Goal: Information Seeking & Learning: Learn about a topic

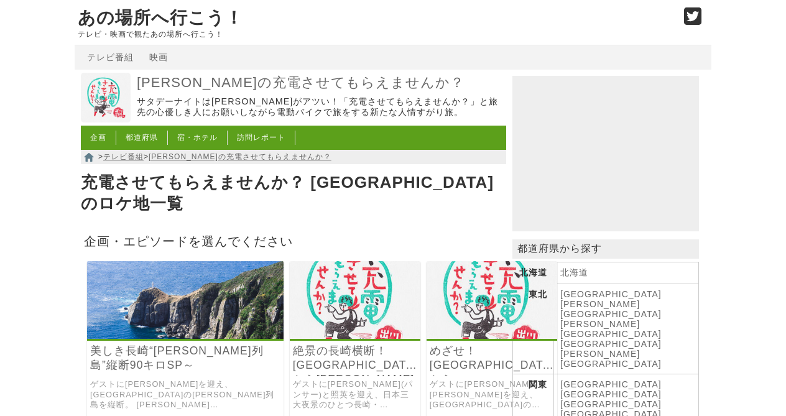
click at [432, 344] on link "めざせ！[GEOGRAPHIC_DATA]から[GEOGRAPHIC_DATA]" at bounding box center [492, 358] width 124 height 29
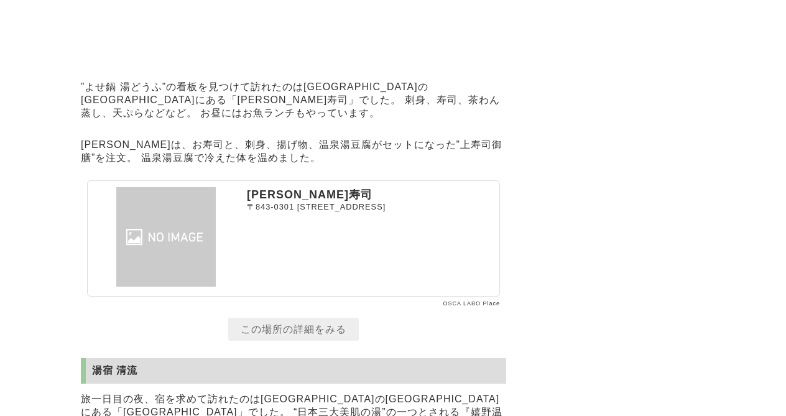
scroll to position [3860, 0]
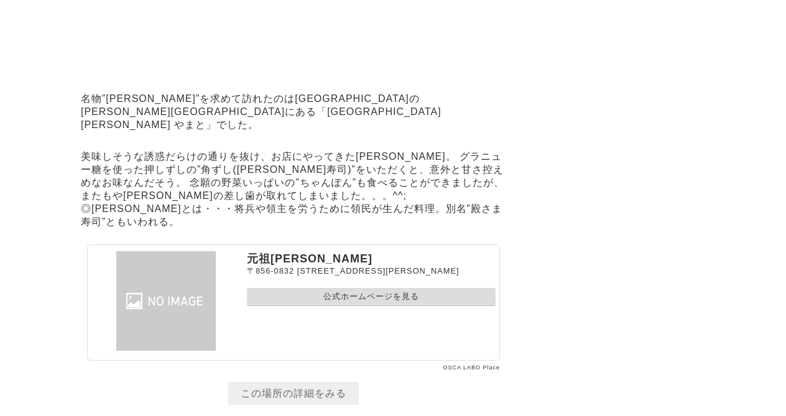
click at [364, 306] on link "公式ホームページを見る" at bounding box center [371, 297] width 249 height 18
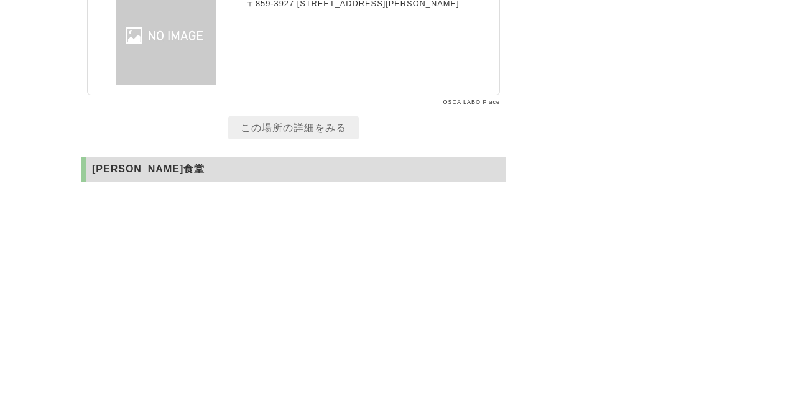
scroll to position [4633, 0]
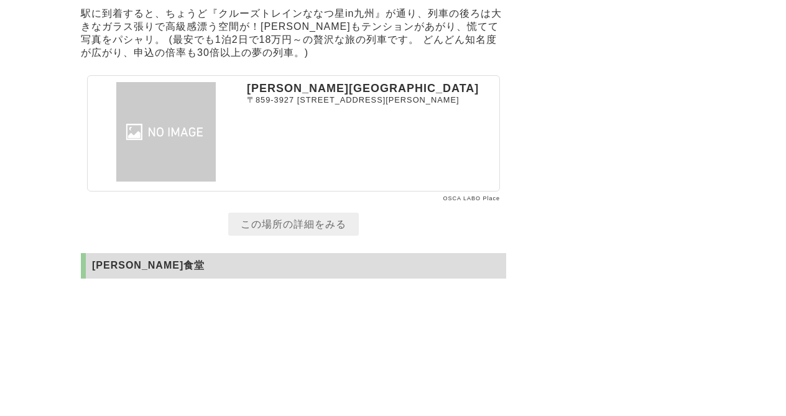
click at [321, 236] on link "この場所の詳細をみる" at bounding box center [293, 224] width 131 height 23
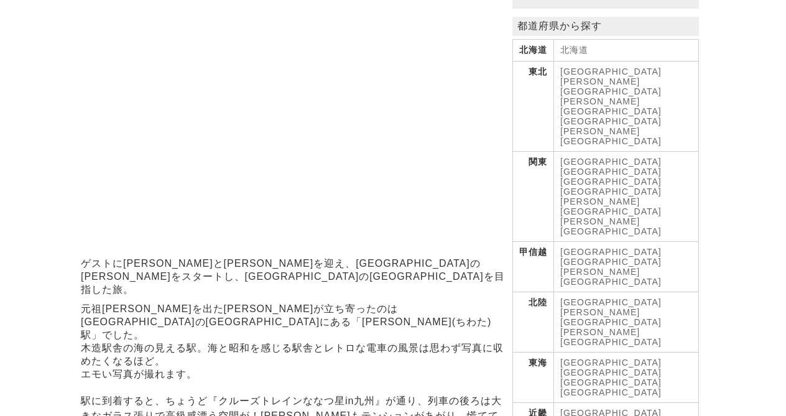
scroll to position [188, 0]
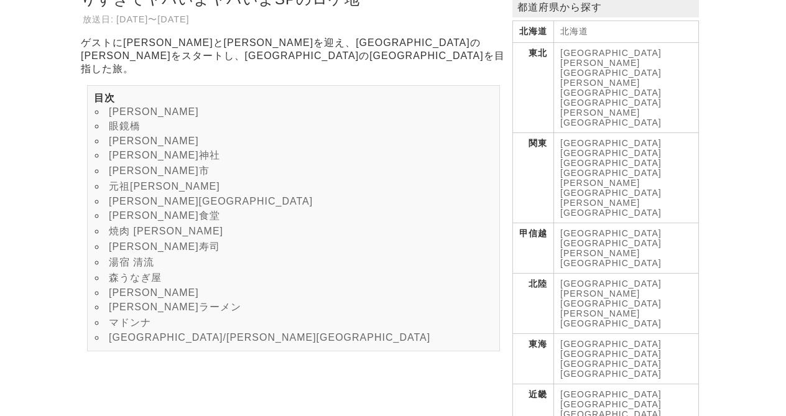
scroll to position [257, 0]
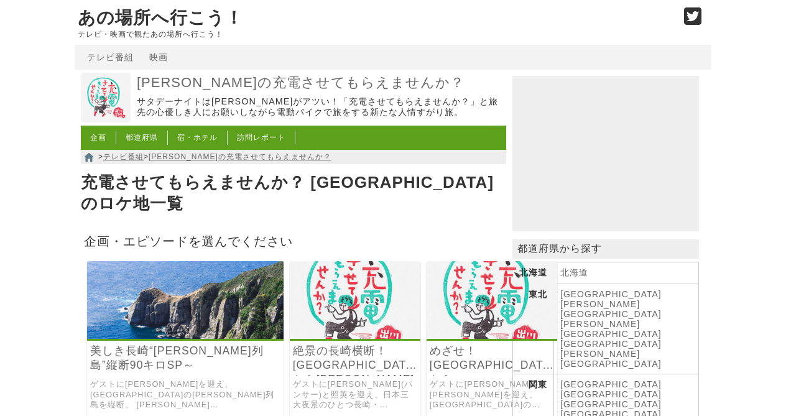
click at [166, 348] on link "美しき長崎“[PERSON_NAME]列島”縦断90キロSP～" at bounding box center [185, 358] width 190 height 29
click at [331, 344] on link "絶景の長崎横断！[GEOGRAPHIC_DATA]から[PERSON_NAME]" at bounding box center [355, 358] width 124 height 29
